Goal: Task Accomplishment & Management: Complete application form

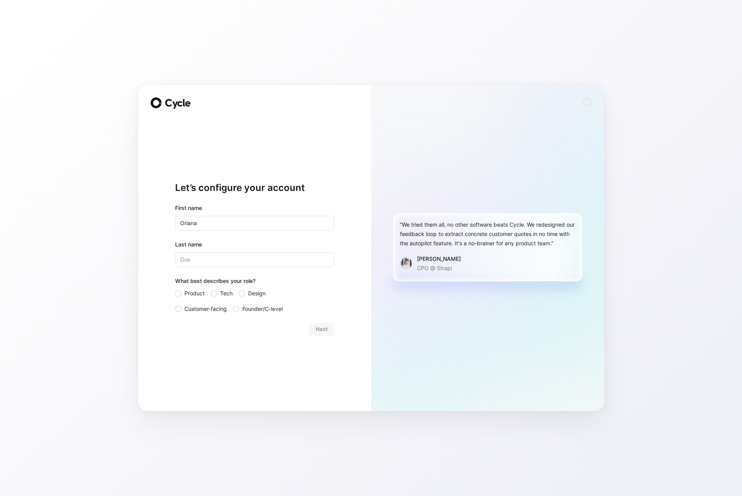
type input "Oriana"
type input "v"
type input "[PERSON_NAME]"
click at [197, 305] on span "Customer-facing" at bounding box center [205, 308] width 42 height 9
click at [175, 304] on input "Customer-facing" at bounding box center [175, 304] width 0 height 0
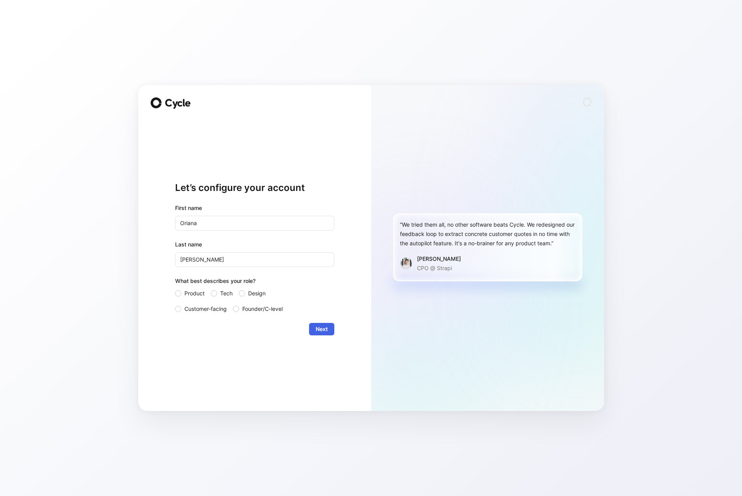
click at [322, 327] on span "Next" at bounding box center [321, 328] width 12 height 9
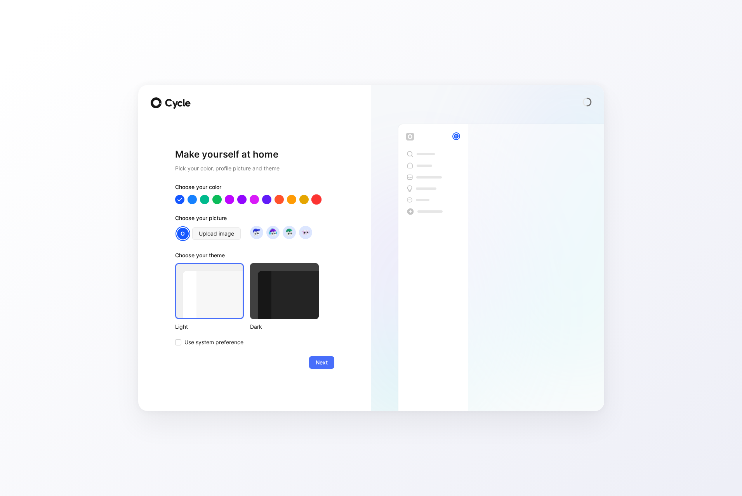
click at [318, 199] on div at bounding box center [316, 199] width 10 height 10
click at [269, 198] on div at bounding box center [266, 199] width 10 height 10
drag, startPoint x: 314, startPoint y: 198, endPoint x: 288, endPoint y: 277, distance: 83.4
click at [314, 198] on div at bounding box center [316, 199] width 10 height 10
drag, startPoint x: 288, startPoint y: 278, endPoint x: 291, endPoint y: 285, distance: 7.3
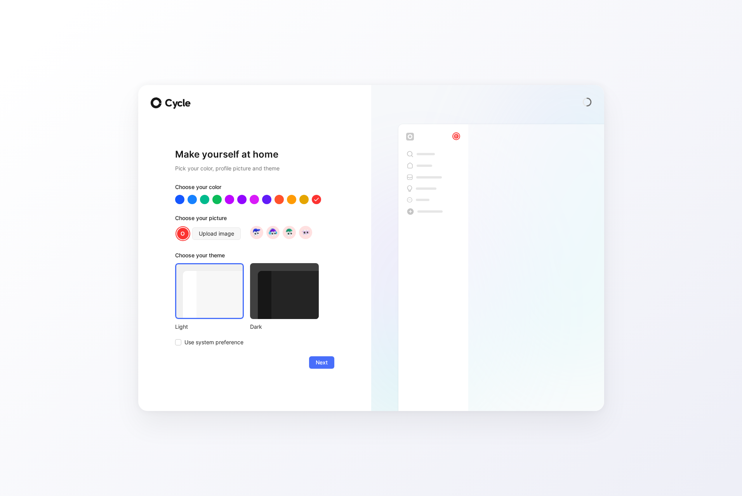
click at [288, 278] on div at bounding box center [284, 291] width 69 height 56
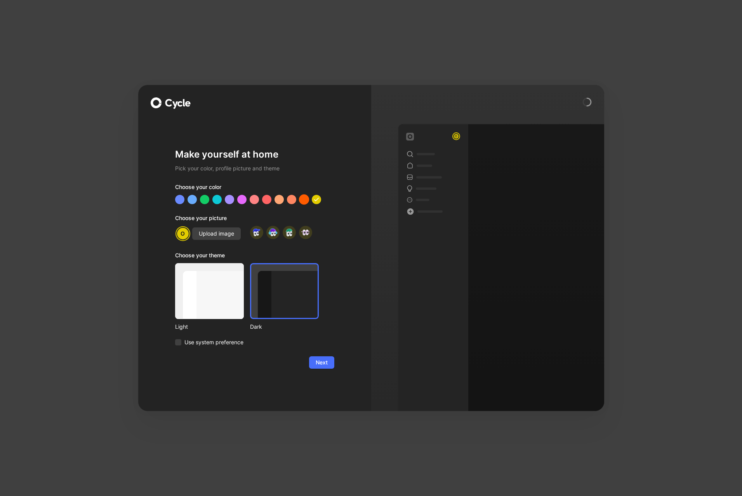
click at [304, 199] on div at bounding box center [303, 199] width 10 height 10
click at [267, 199] on div at bounding box center [266, 199] width 10 height 10
click at [305, 199] on div at bounding box center [303, 199] width 10 height 10
click at [323, 362] on span "Next" at bounding box center [321, 362] width 12 height 9
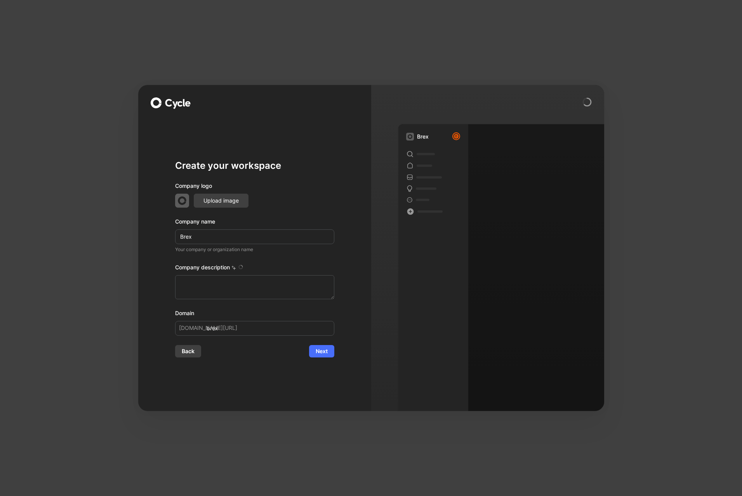
type textarea "Brex is a financial technology company founded in [DATE] by [PERSON_NAME] and […"
click at [324, 352] on span "Next" at bounding box center [321, 351] width 12 height 9
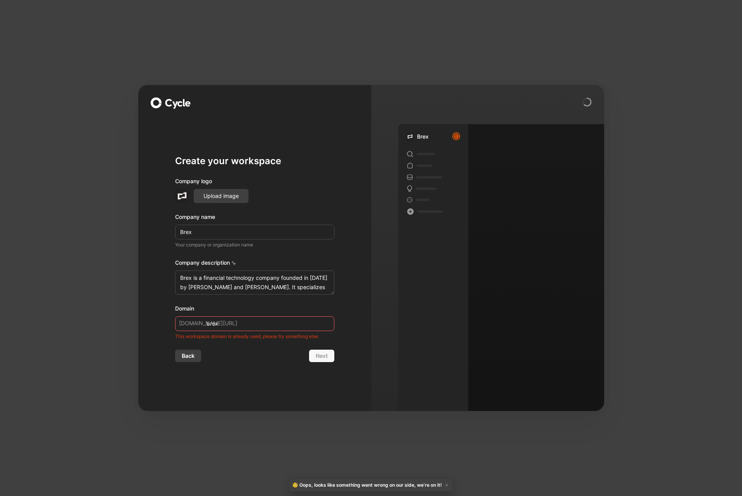
click at [243, 324] on input "brex" at bounding box center [254, 323] width 159 height 15
click at [328, 357] on div "Back Next" at bounding box center [254, 356] width 159 height 12
drag, startPoint x: 244, startPoint y: 325, endPoint x: 85, endPoint y: 314, distance: 159.9
click at [87, 314] on div "Create your workspace Company logo Upload image Company name Brex Your company …" at bounding box center [371, 248] width 742 height 496
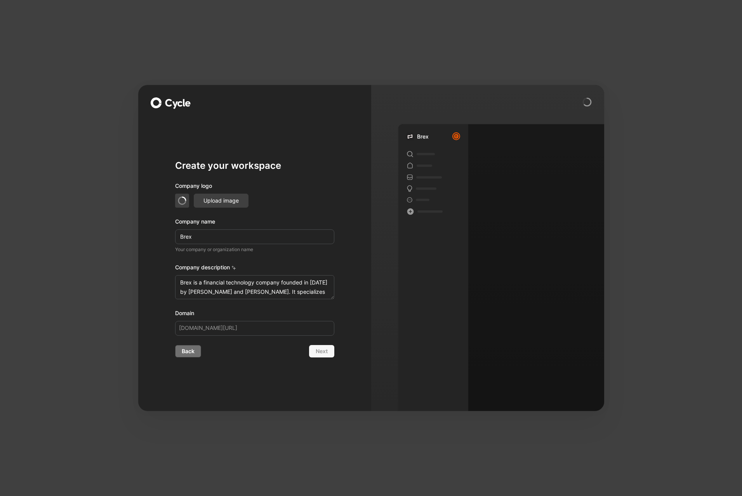
click at [186, 348] on span "Back" at bounding box center [188, 351] width 13 height 9
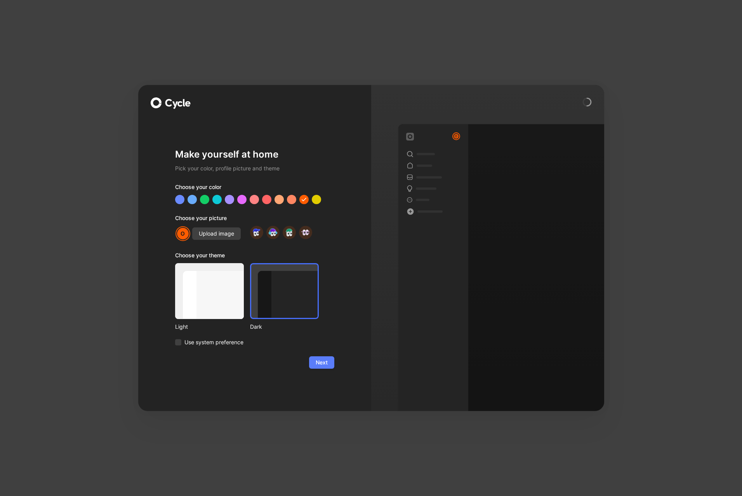
click at [315, 360] on span "Next" at bounding box center [321, 362] width 12 height 9
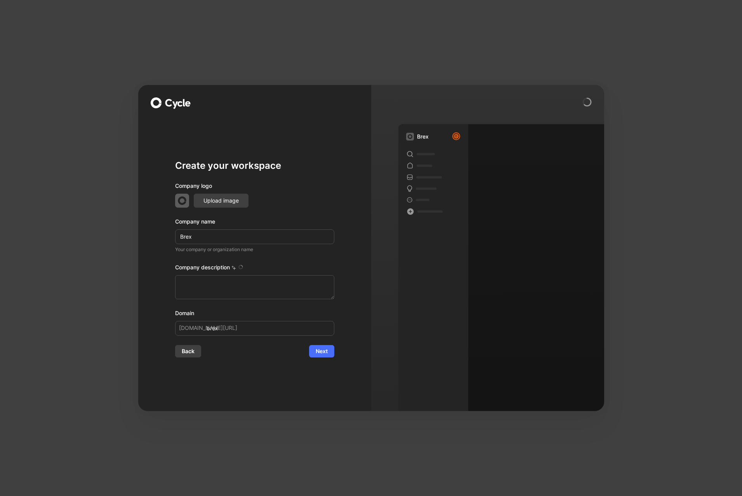
type textarea "Brex is a financial technology company founded in [DATE] by [PERSON_NAME] and […"
